Goal: Task Accomplishment & Management: Use online tool/utility

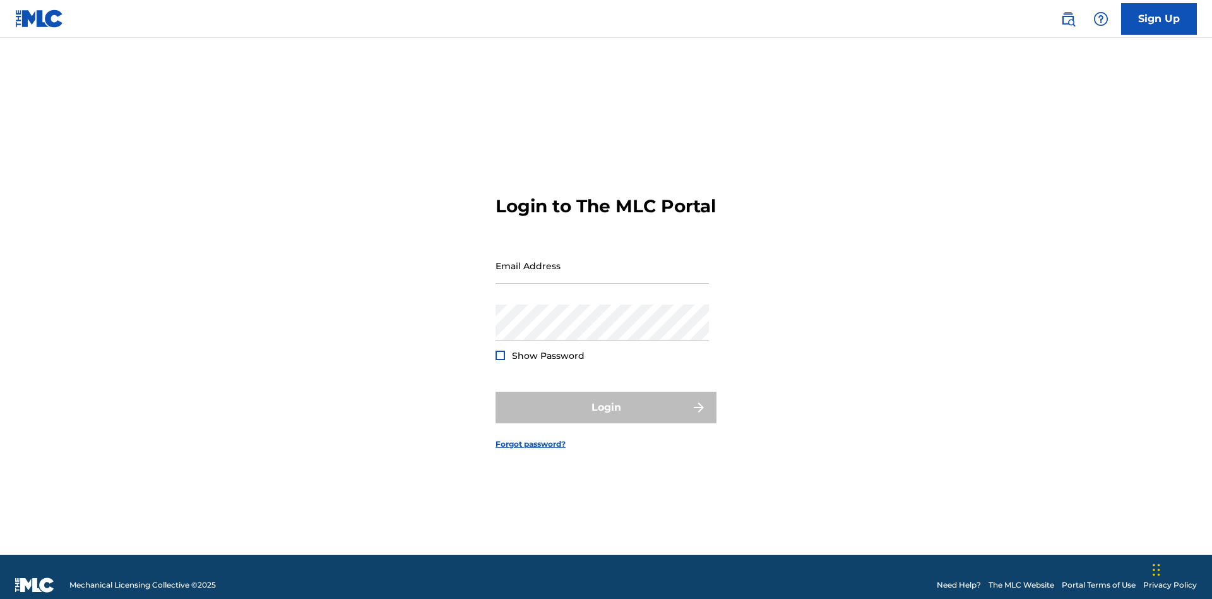
scroll to position [16, 0]
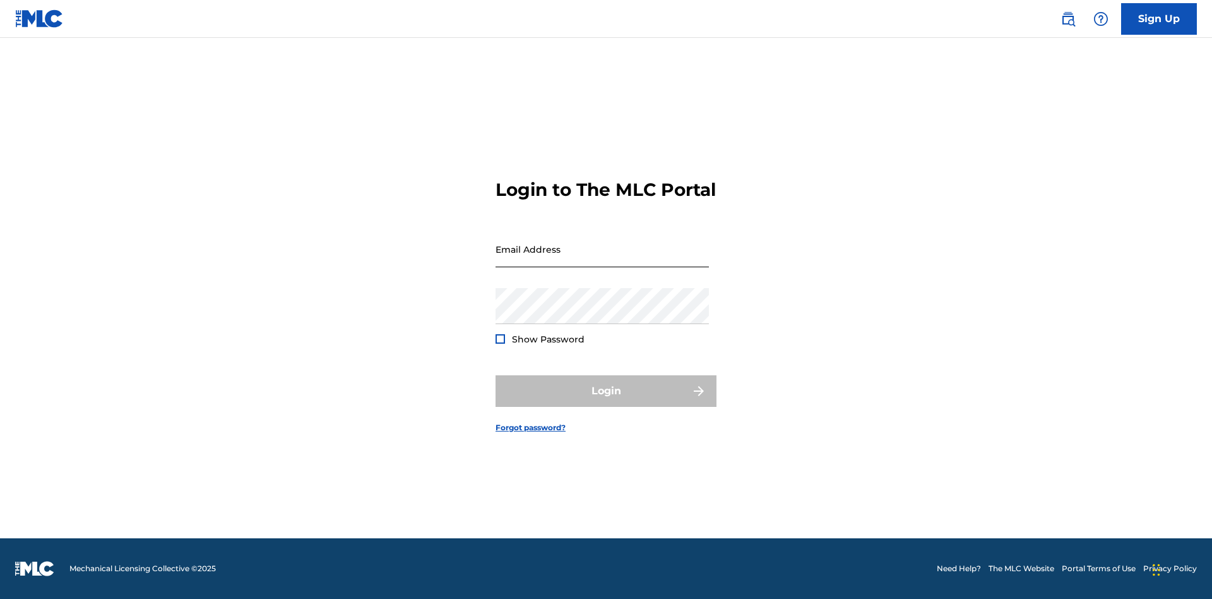
click at [602, 260] on input "Email Address" at bounding box center [602, 249] width 213 height 36
type input "[EMAIL_ADDRESS][DOMAIN_NAME]"
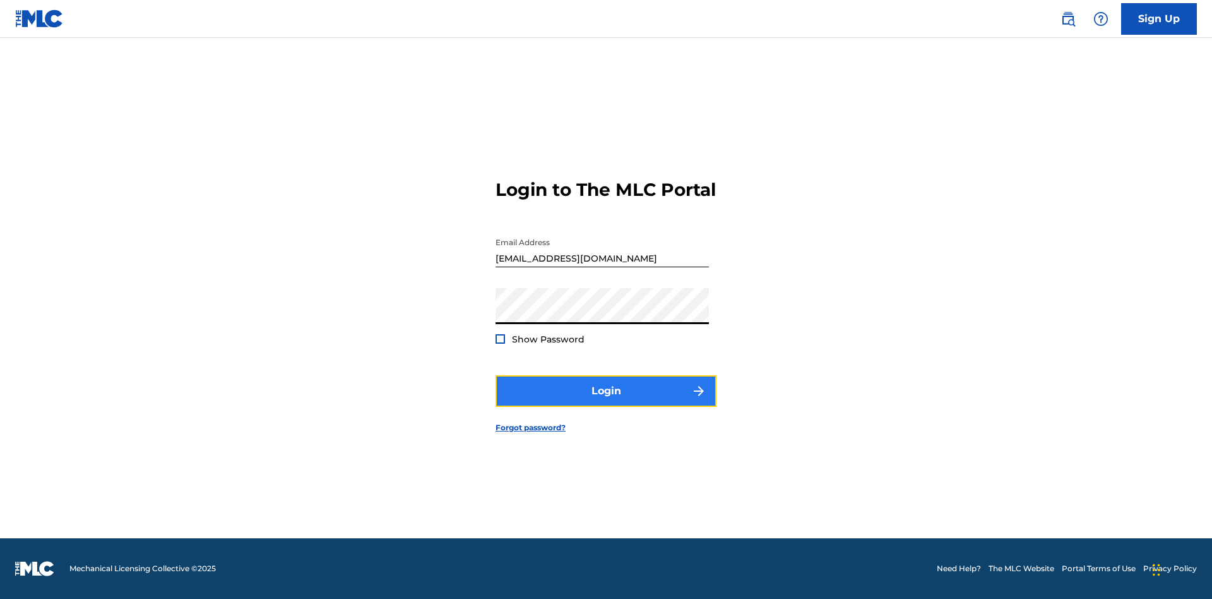
click at [606, 402] on button "Login" at bounding box center [606, 391] width 221 height 32
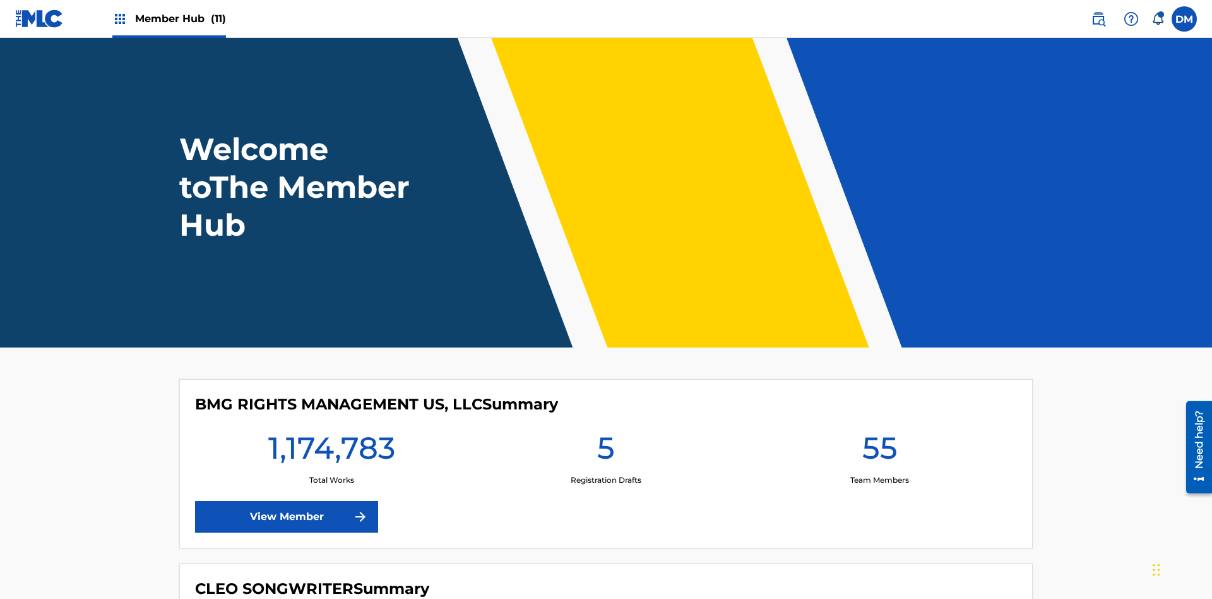
click at [180, 18] on span "Member Hub (11)" at bounding box center [180, 18] width 91 height 15
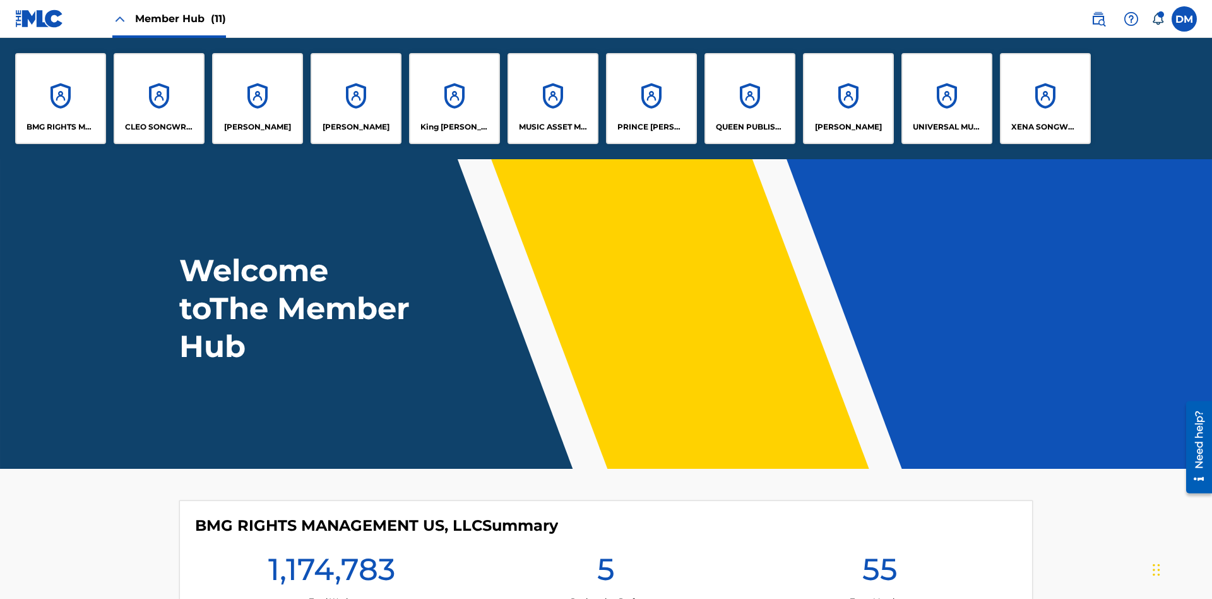
scroll to position [45, 0]
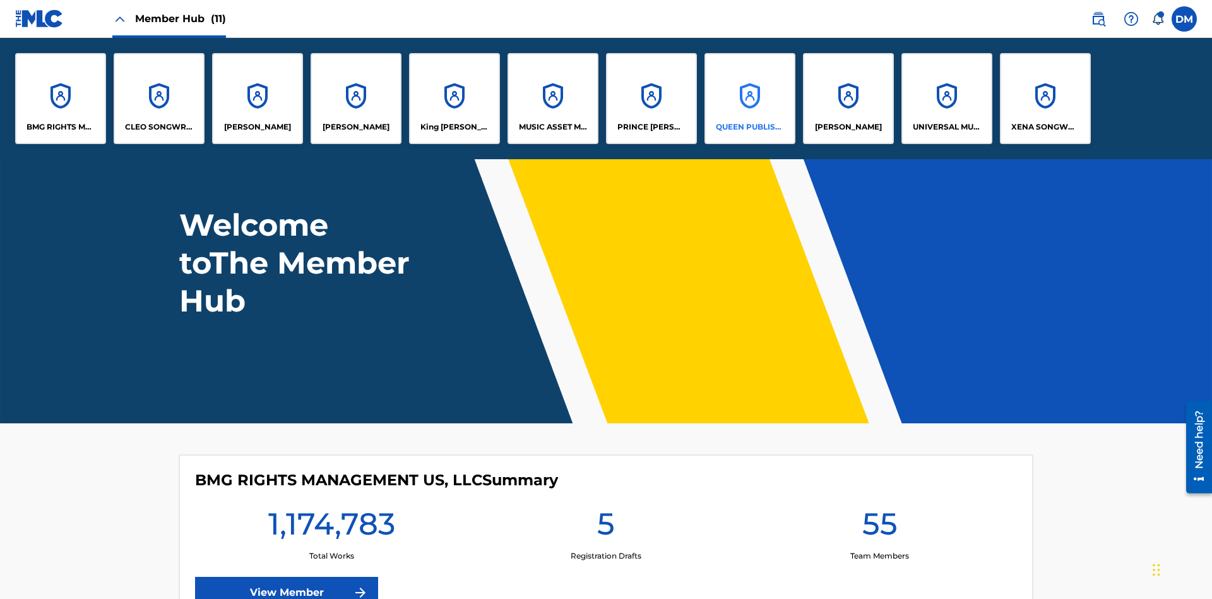
click at [749, 127] on p "QUEEN PUBLISHA" at bounding box center [750, 126] width 69 height 11
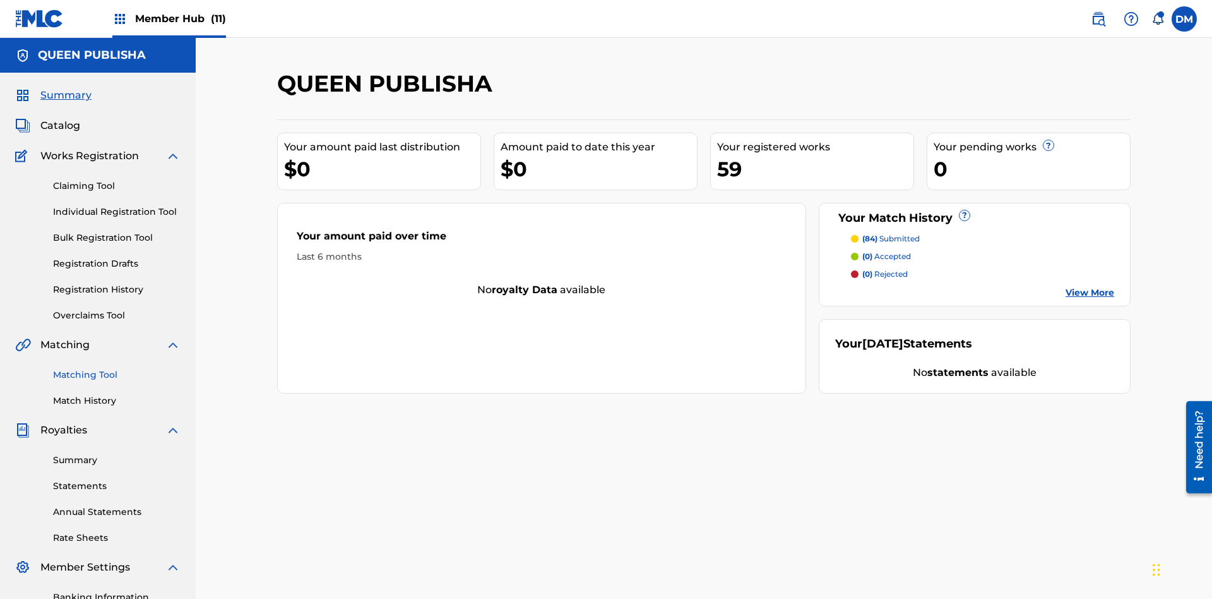
click at [117, 368] on link "Matching Tool" at bounding box center [117, 374] width 128 height 13
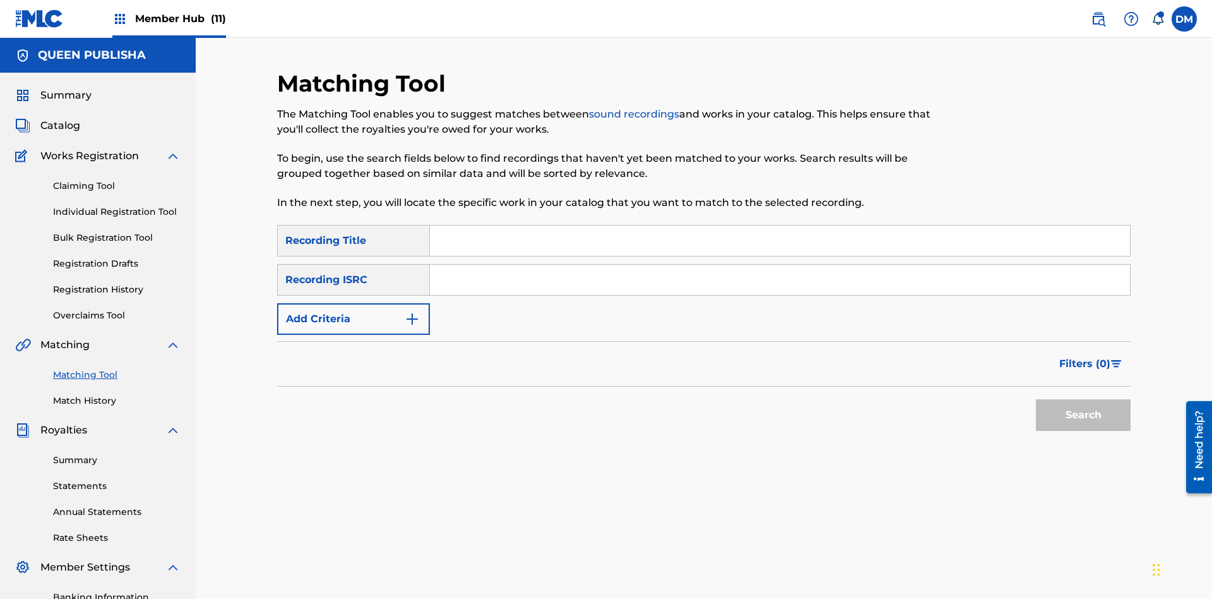
click at [780, 225] on input "Search Form" at bounding box center [780, 240] width 700 height 30
type input "The"
click at [1084, 399] on button "Search" at bounding box center [1083, 415] width 95 height 32
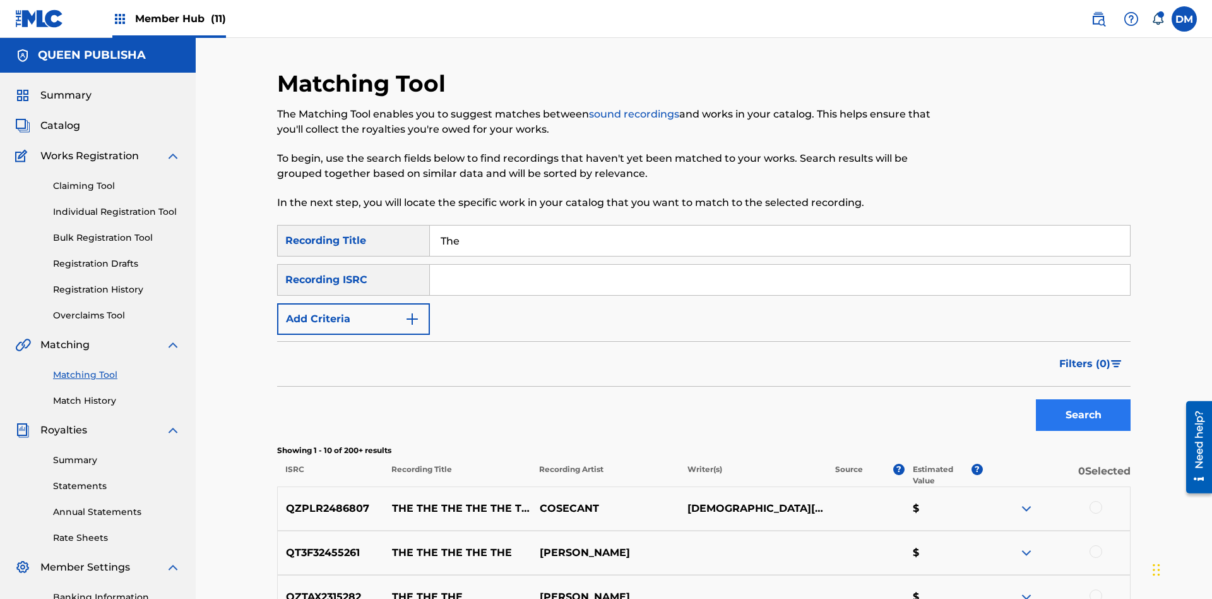
click at [780, 225] on input "The" at bounding box center [780, 240] width 700 height 30
click at [780, 265] on input "Search Form" at bounding box center [780, 280] width 700 height 30
type input "QZPLR2486807"
click at [1084, 399] on button "Search" at bounding box center [1083, 415] width 95 height 32
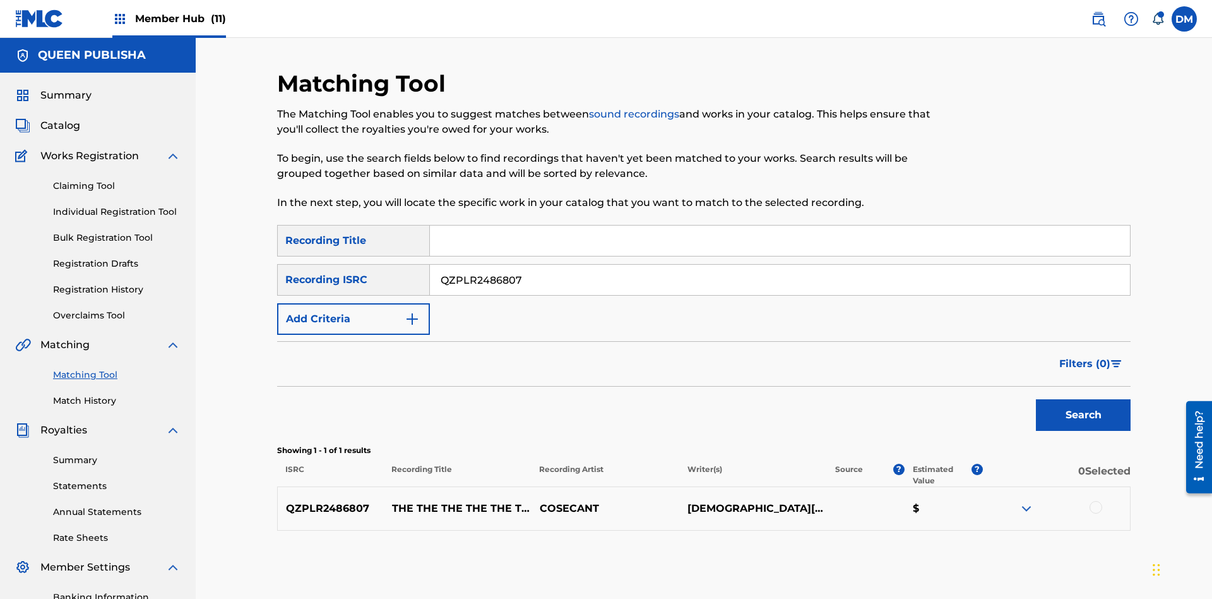
click at [780, 265] on input "QZPLR2486807" at bounding box center [780, 280] width 700 height 30
click at [780, 225] on input "Search Form" at bounding box center [780, 240] width 700 height 30
type input "THE THE THE THE THE THE THE THE"
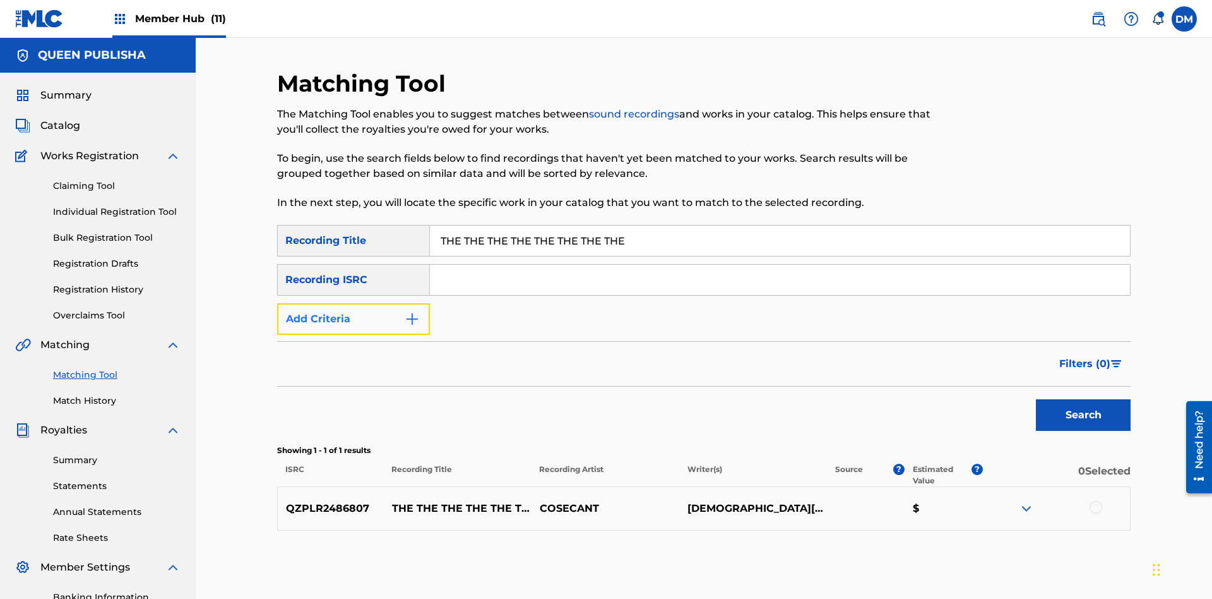
click at [354, 303] on button "Add Criteria" at bounding box center [353, 319] width 153 height 32
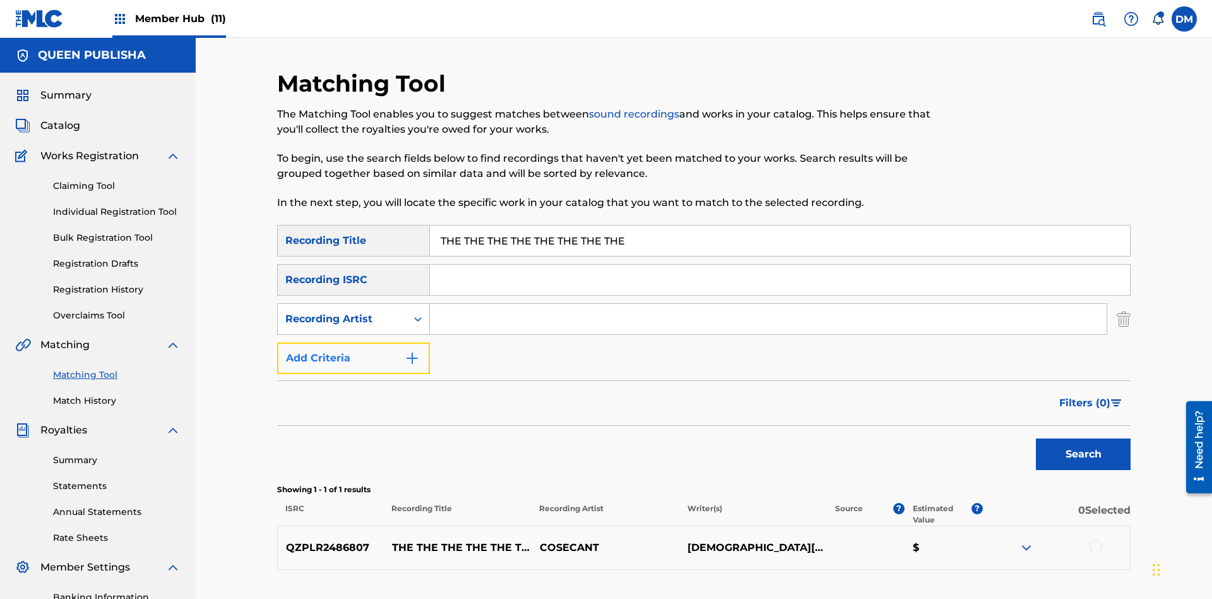
click at [354, 342] on button "Add Criteria" at bounding box center [353, 358] width 153 height 32
click at [768, 304] on input "Search Form" at bounding box center [768, 319] width 677 height 30
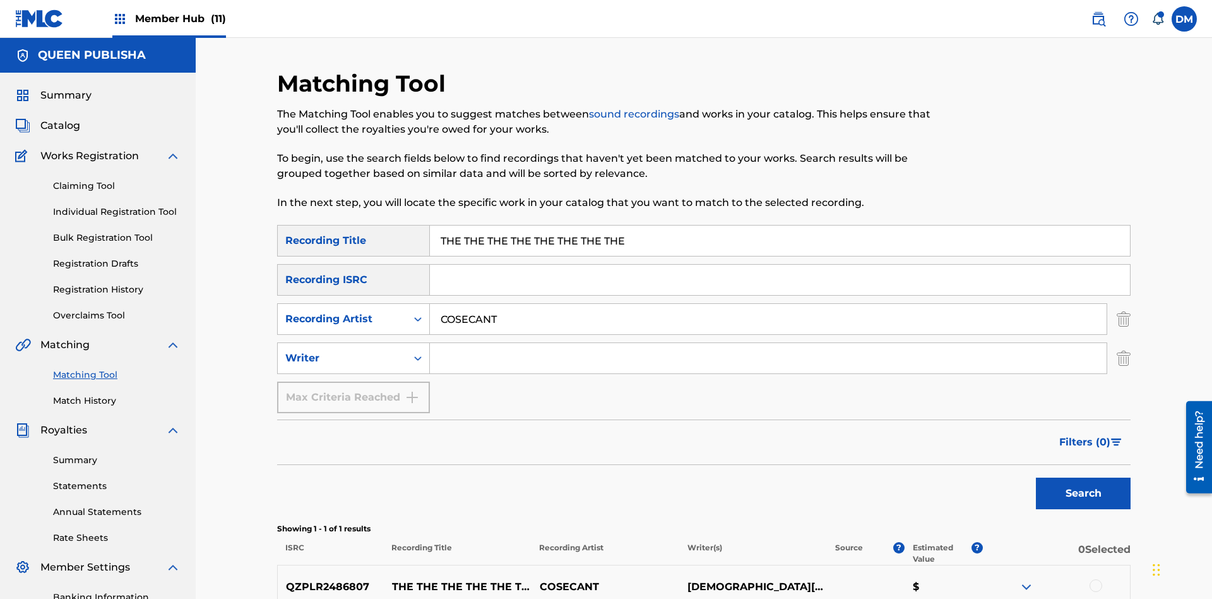
type input "COSECANT"
click at [768, 343] on input "Search Form" at bounding box center [768, 358] width 677 height 30
type input "[DEMOGRAPHIC_DATA][PERSON_NAME]"
click at [1084, 477] on button "Search" at bounding box center [1083, 493] width 95 height 32
click at [780, 225] on input "THE THE THE THE THE THE THE THE" at bounding box center [780, 240] width 700 height 30
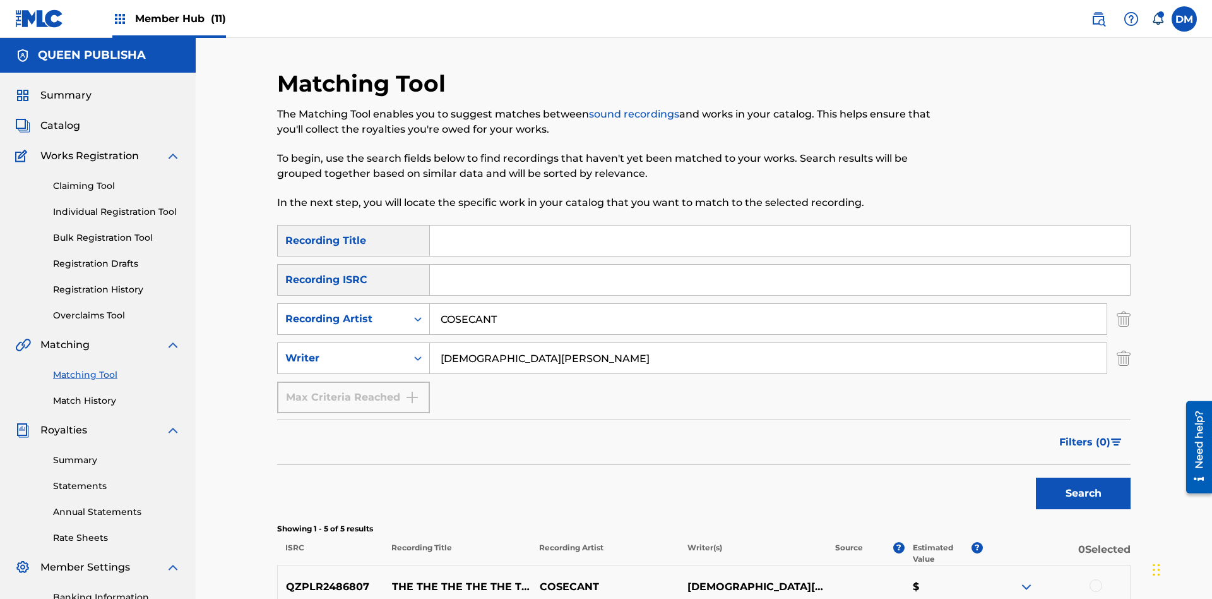
click at [768, 304] on input "COSECANT" at bounding box center [768, 319] width 677 height 30
click at [768, 343] on input "[DEMOGRAPHIC_DATA][PERSON_NAME]" at bounding box center [768, 358] width 677 height 30
click at [780, 225] on input "Search Form" at bounding box center [780, 240] width 700 height 30
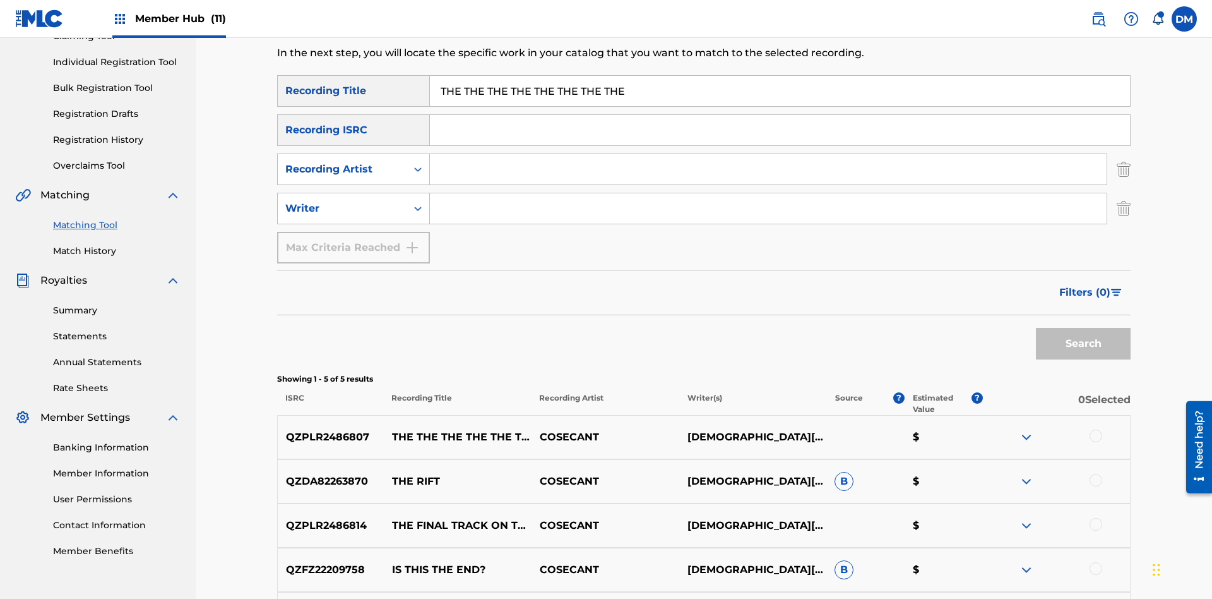
type input "THE THE THE THE THE THE THE THE"
click at [1084, 328] on button "Search" at bounding box center [1083, 344] width 95 height 32
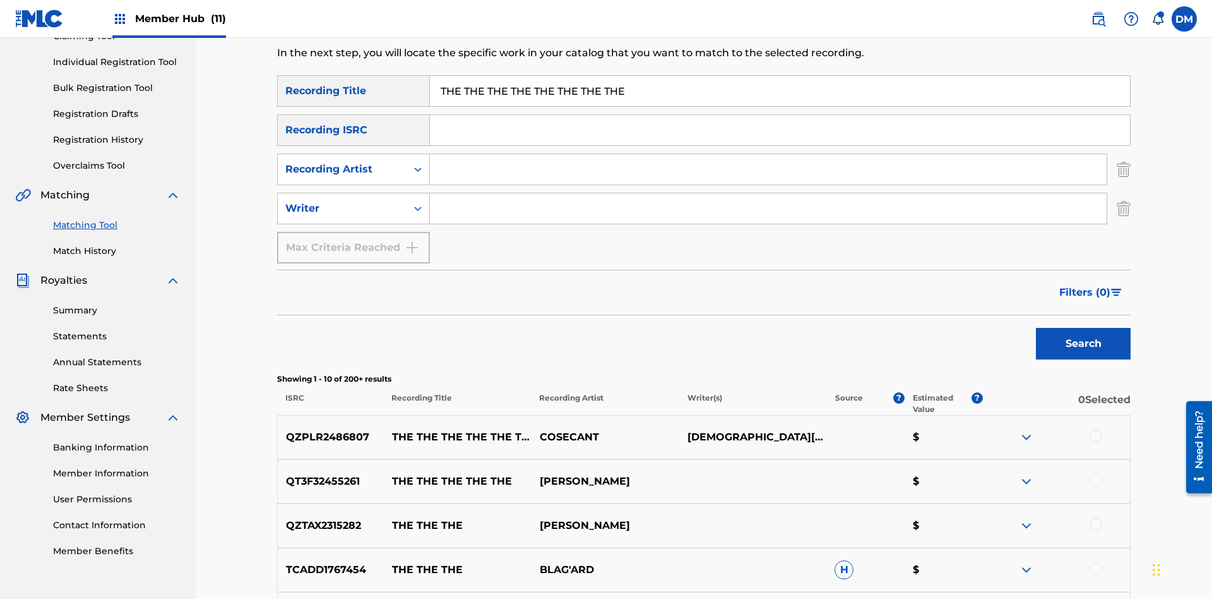
click at [780, 91] on input "THE THE THE THE THE THE THE THE" at bounding box center [780, 91] width 700 height 30
click at [768, 154] on input "Search Form" at bounding box center [768, 169] width 677 height 30
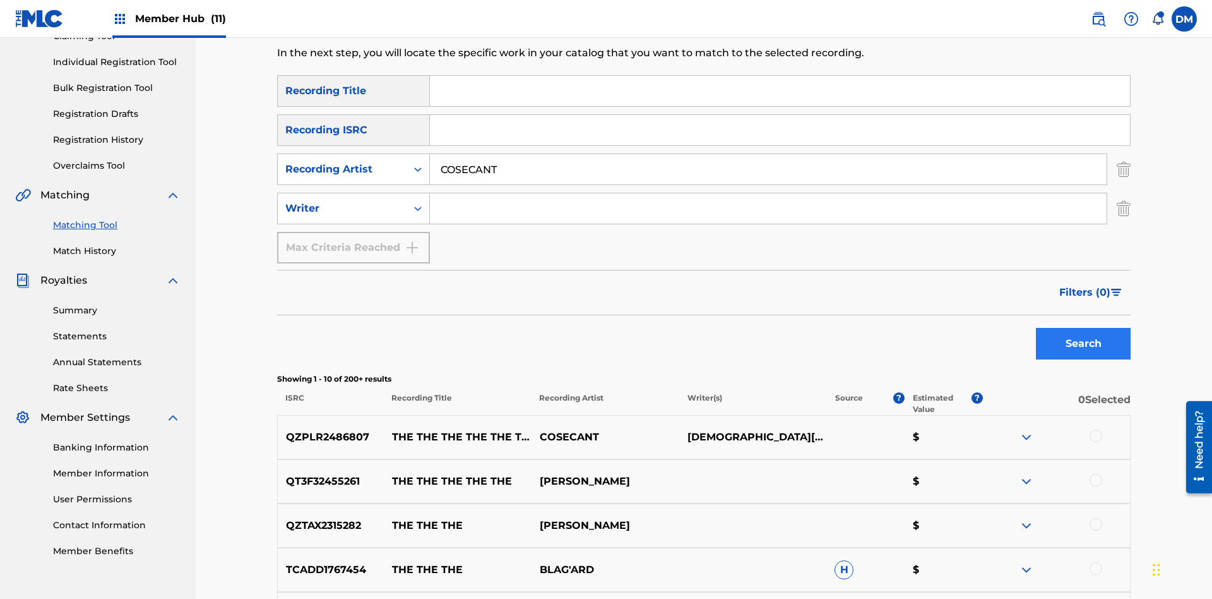
type input "COSECANT"
click at [1084, 328] on button "Search" at bounding box center [1083, 344] width 95 height 32
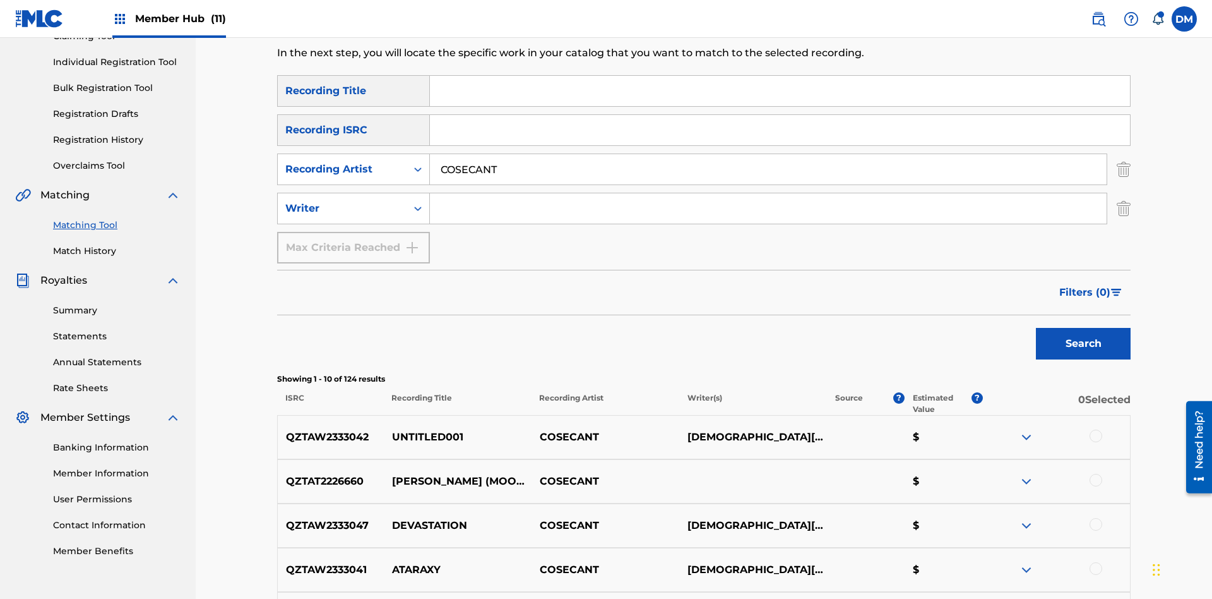
click at [768, 154] on input "COSECANT" at bounding box center [768, 169] width 677 height 30
click at [768, 193] on input "Search Form" at bounding box center [768, 208] width 677 height 30
type input "[DEMOGRAPHIC_DATA][PERSON_NAME]"
click at [1084, 328] on button "Search" at bounding box center [1083, 344] width 95 height 32
click at [768, 193] on input "[DEMOGRAPHIC_DATA][PERSON_NAME]" at bounding box center [768, 208] width 677 height 30
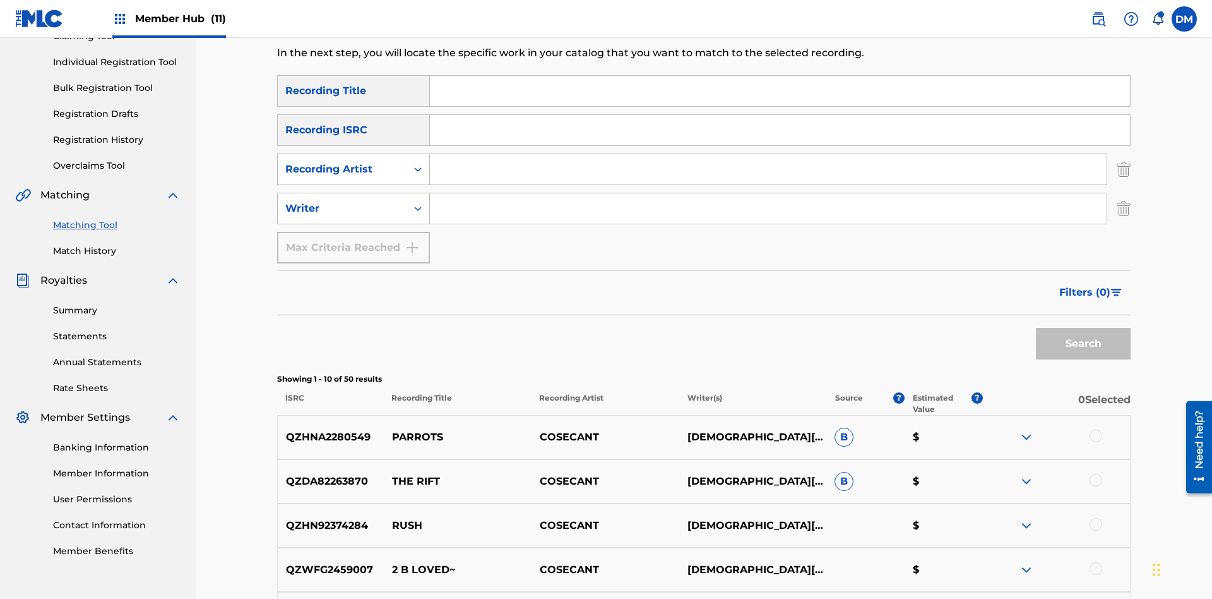
click at [1096, 429] on div at bounding box center [1096, 435] width 13 height 13
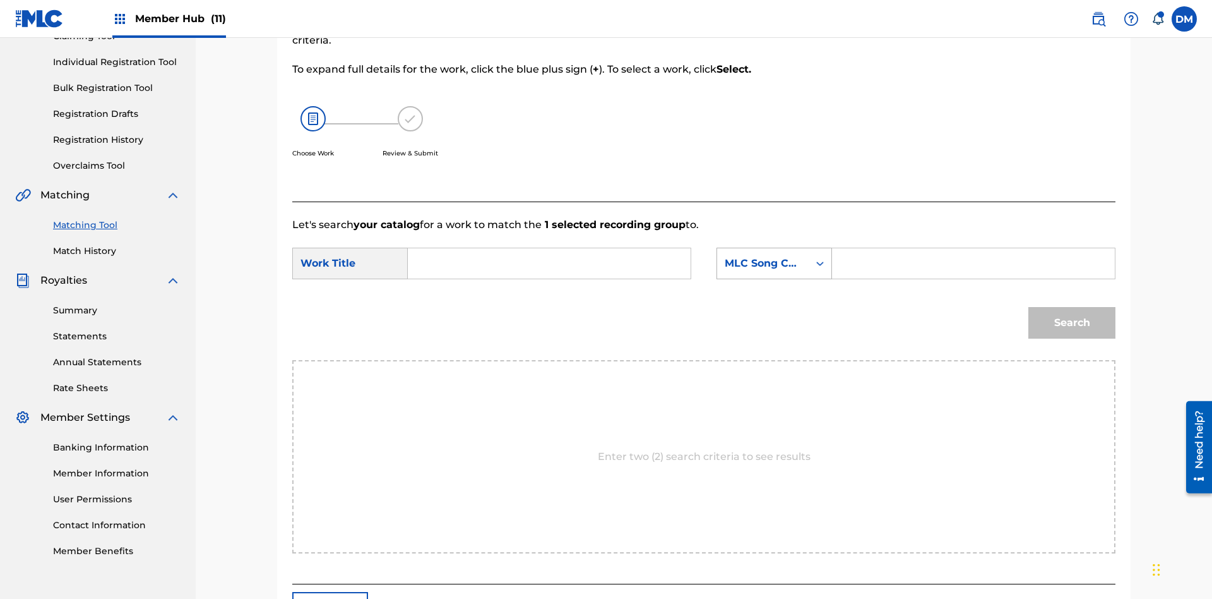
click at [549, 248] on input "Search Form" at bounding box center [549, 263] width 261 height 30
type input "ALL FIELDS FILLED"
click at [774, 256] on div "MLC Song Code" at bounding box center [763, 263] width 76 height 15
click at [973, 248] on input "Search Form" at bounding box center [973, 263] width 261 height 30
click at [1072, 307] on button "Search" at bounding box center [1072, 323] width 87 height 32
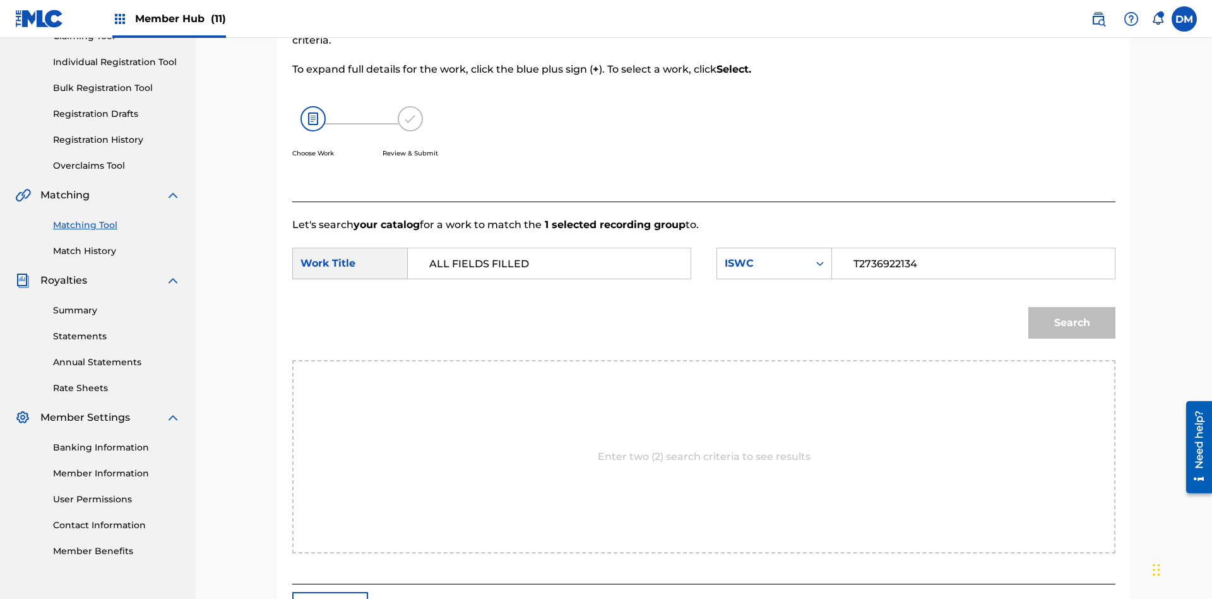
click at [973, 248] on input "T2736922134" at bounding box center [973, 263] width 261 height 30
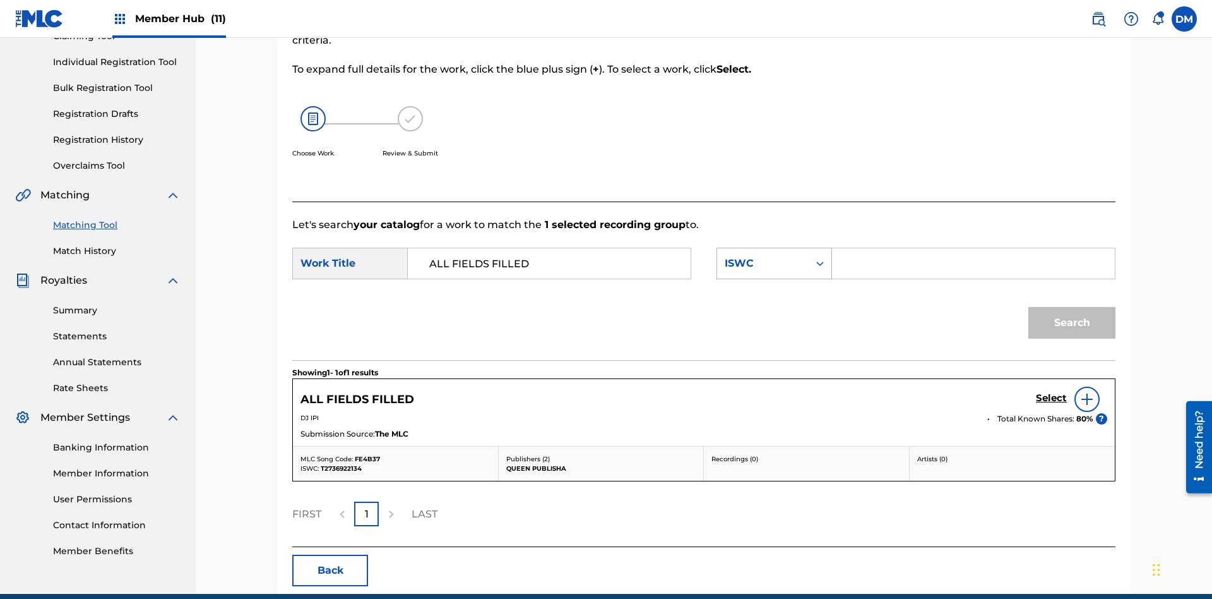
click at [774, 256] on div "ISWC" at bounding box center [763, 263] width 76 height 15
click at [973, 248] on input "Search Form" at bounding box center [973, 263] width 261 height 30
click at [1072, 307] on button "Search" at bounding box center [1072, 323] width 87 height 32
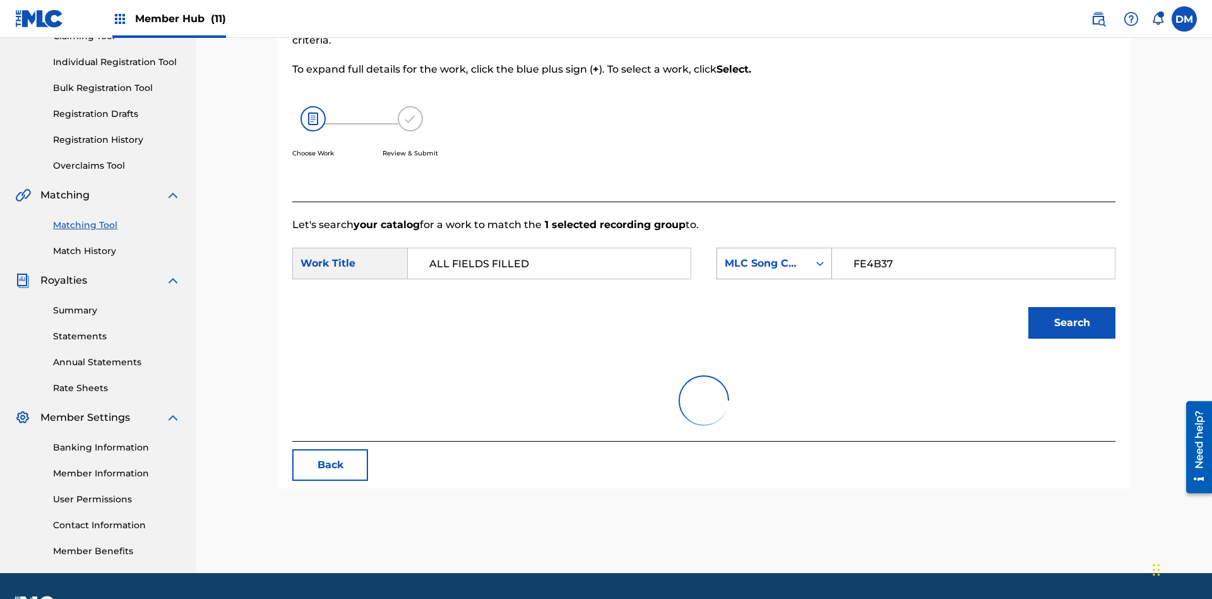
click at [973, 248] on input "FE4B37" at bounding box center [973, 263] width 261 height 30
click at [774, 256] on div "MLC Song Code" at bounding box center [763, 263] width 76 height 15
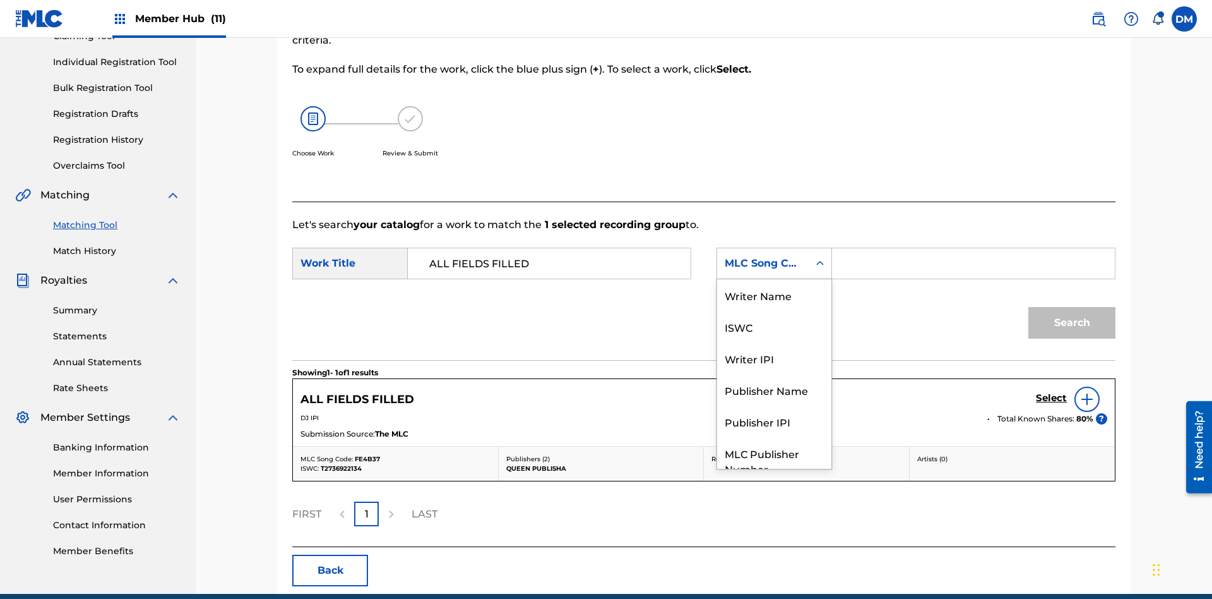
click at [774, 311] on div "Writer Name" at bounding box center [774, 295] width 114 height 32
click at [973, 248] on input "Search Form" at bounding box center [973, 263] width 261 height 30
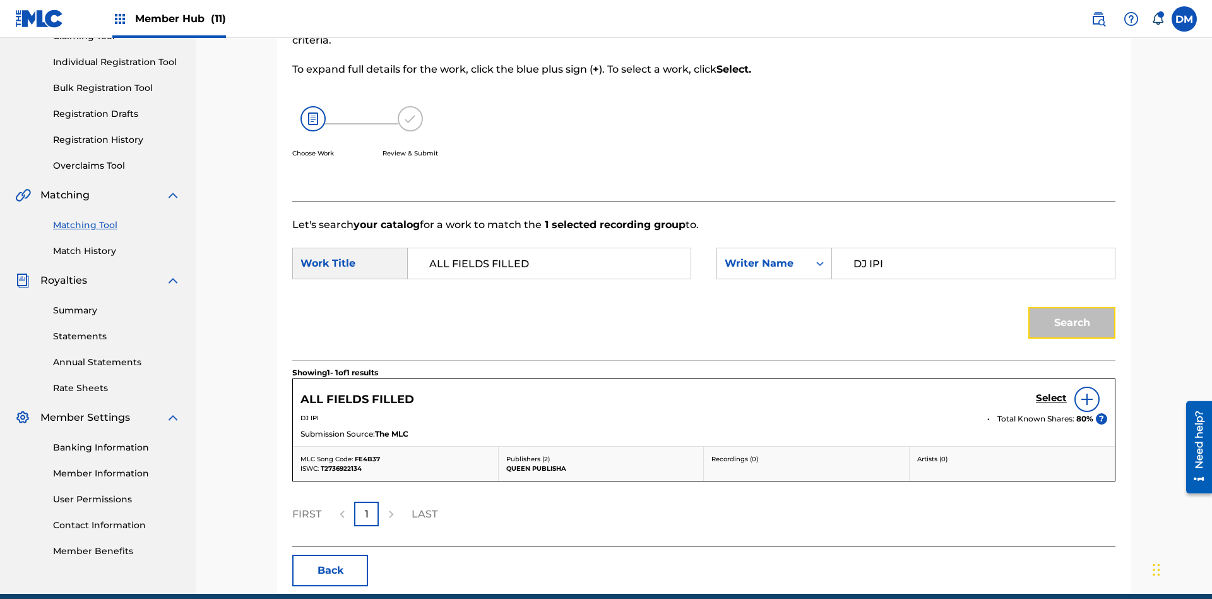
click at [1072, 307] on button "Search" at bounding box center [1072, 323] width 87 height 32
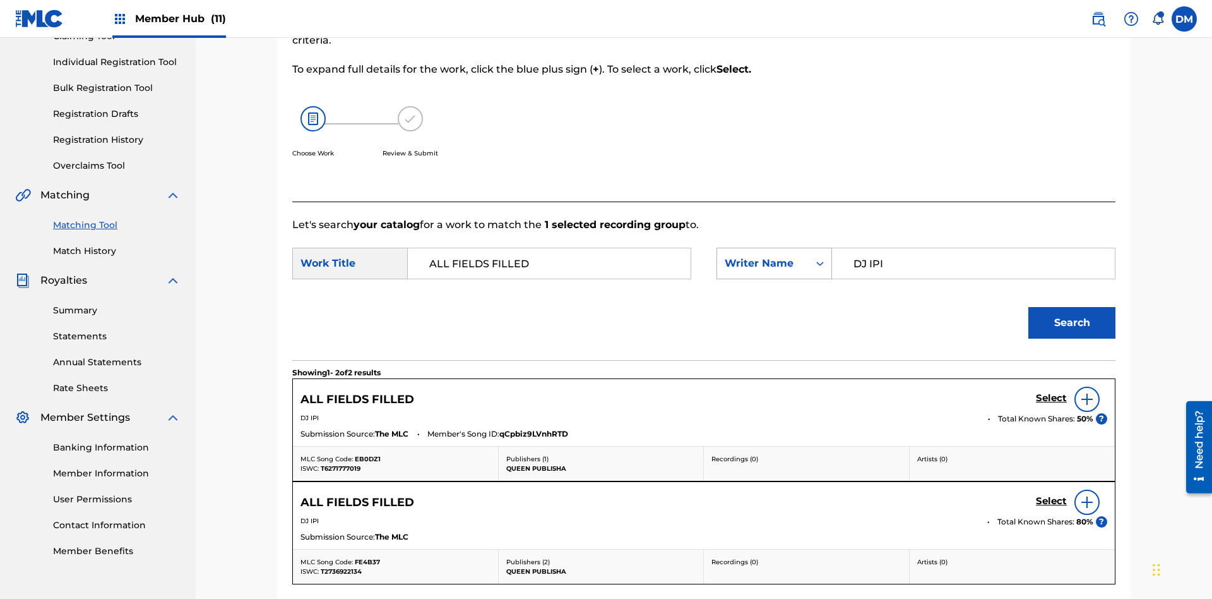
click at [973, 248] on input "DJ IPI" at bounding box center [973, 263] width 261 height 30
click at [774, 256] on div "Writer Name" at bounding box center [763, 263] width 76 height 15
click at [973, 248] on input "Search Form" at bounding box center [973, 263] width 261 height 30
click at [1072, 307] on button "Search" at bounding box center [1072, 323] width 87 height 32
click at [973, 248] on input "00280959528" at bounding box center [973, 263] width 261 height 30
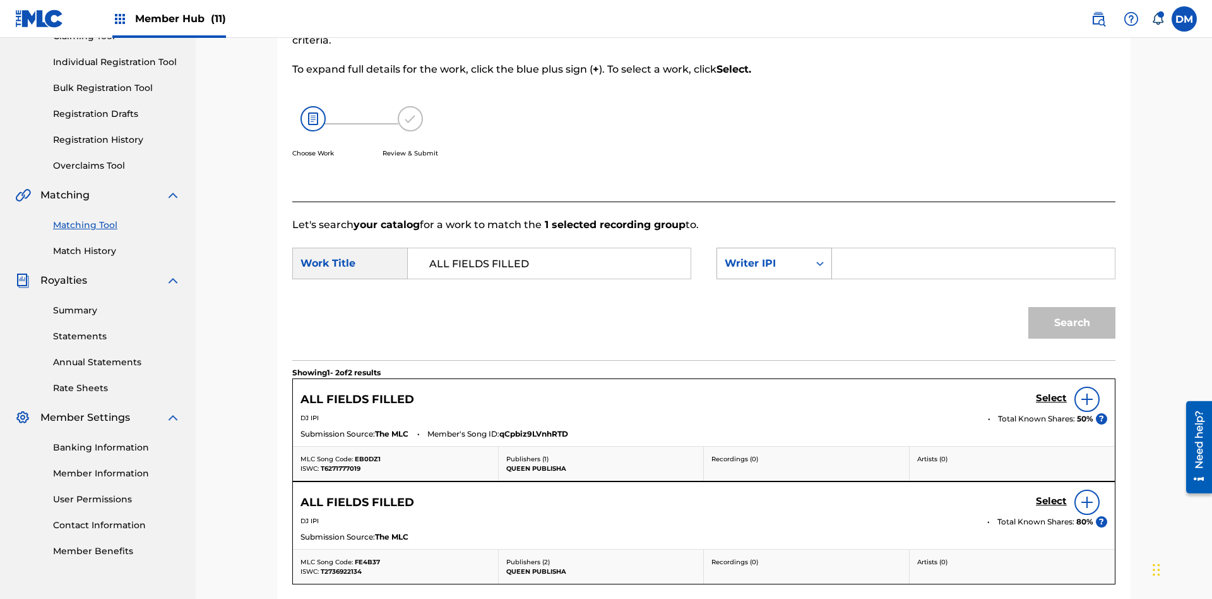
click at [774, 256] on div "Writer IPI" at bounding box center [763, 263] width 76 height 15
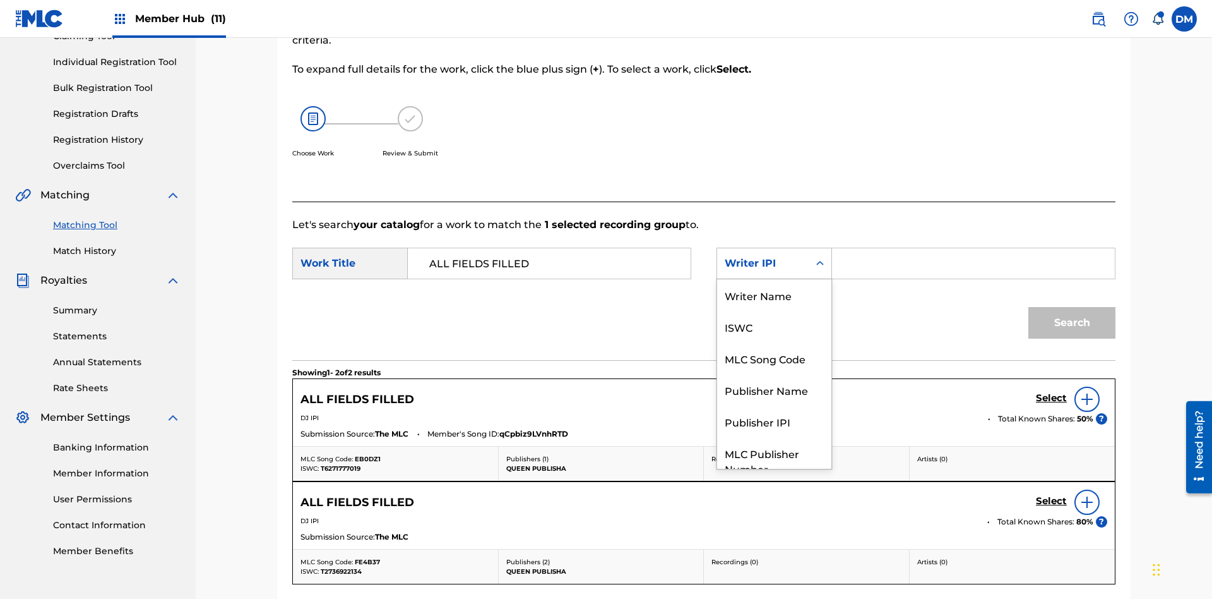
click at [774, 374] on div "Publisher Name" at bounding box center [774, 390] width 114 height 32
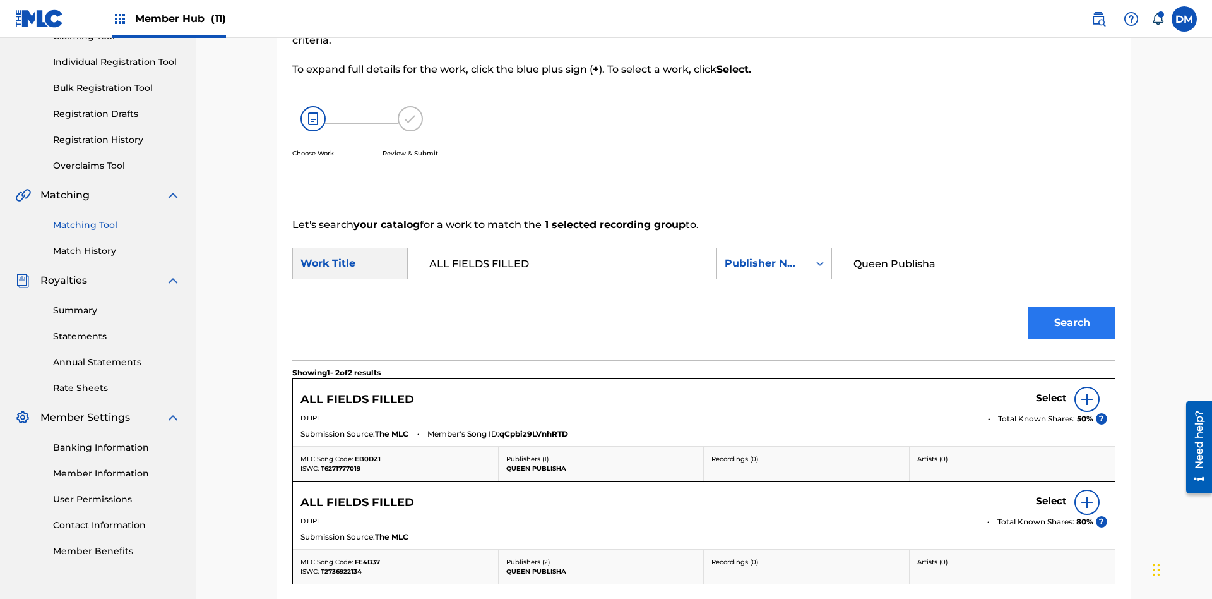
type input "Queen Publisha"
click at [1072, 307] on button "Search" at bounding box center [1072, 323] width 87 height 32
click at [973, 248] on input "Queen Publisha" at bounding box center [973, 263] width 261 height 30
click at [774, 256] on div "Publisher Name" at bounding box center [763, 263] width 76 height 15
type input "00123456790"
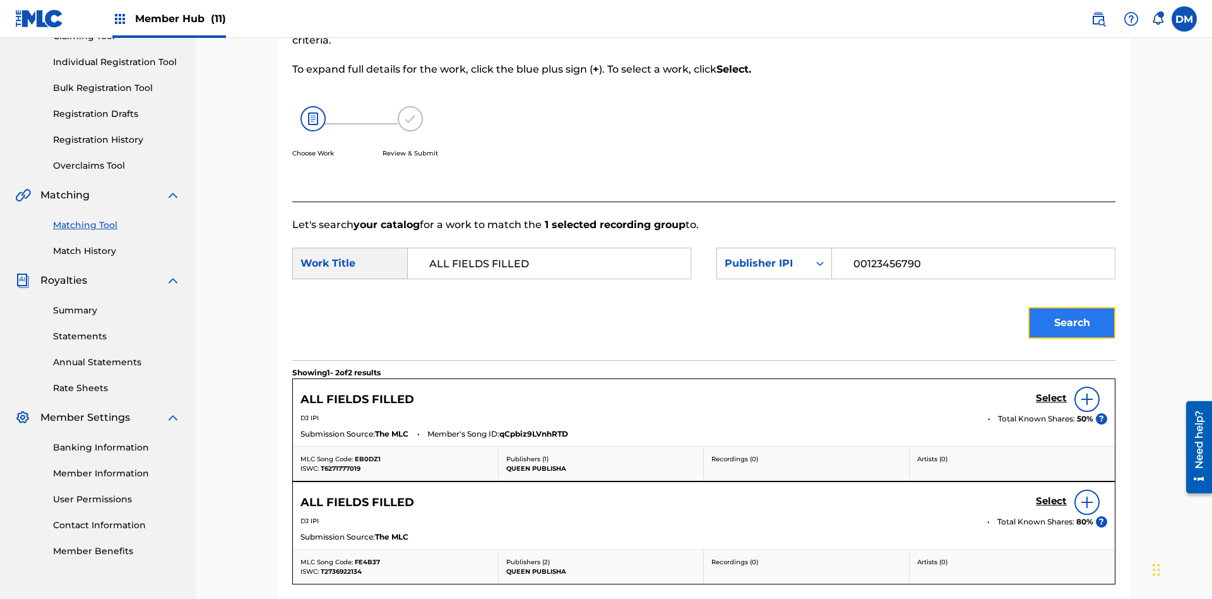
click at [1072, 307] on button "Search" at bounding box center [1072, 323] width 87 height 32
click at [973, 248] on input "00123456790" at bounding box center [973, 263] width 261 height 30
click at [774, 256] on div "Publisher IPI" at bounding box center [763, 263] width 76 height 15
click at [1072, 307] on button "Search" at bounding box center [1072, 323] width 87 height 32
click at [973, 248] on input "P077TM" at bounding box center [973, 263] width 261 height 30
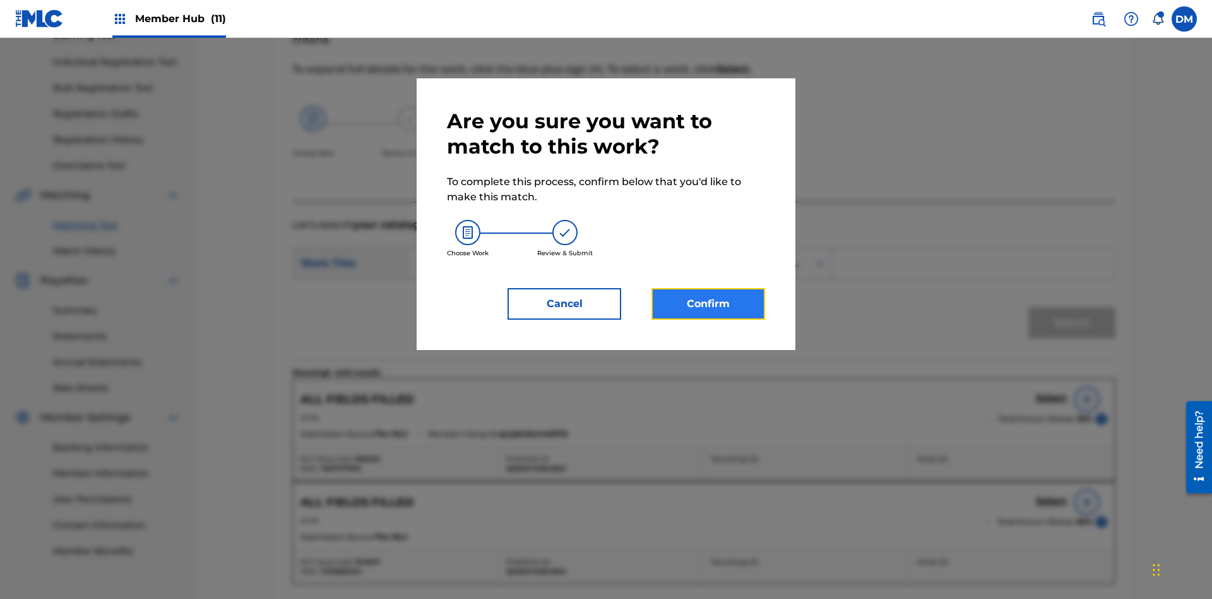
click at [708, 304] on button "Confirm" at bounding box center [709, 304] width 114 height 32
